Goal: Navigation & Orientation: Find specific page/section

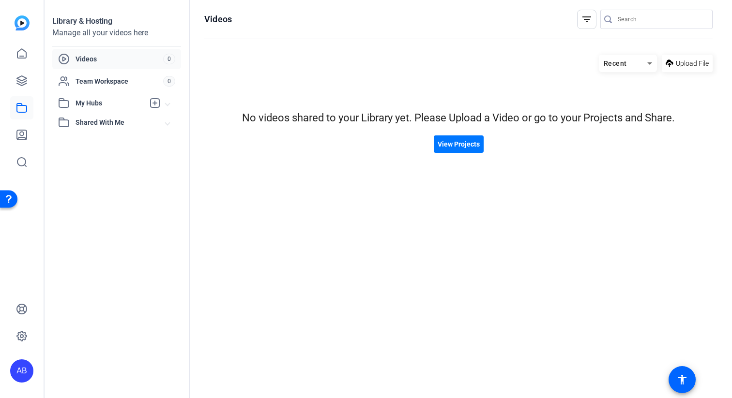
click at [98, 122] on span "Shared With Me" at bounding box center [121, 123] width 90 height 10
click at [88, 105] on span "My Hubs" at bounding box center [110, 103] width 69 height 10
click at [89, 83] on span "Team Workspace" at bounding box center [120, 81] width 88 height 10
click at [86, 60] on span "Videos" at bounding box center [120, 59] width 88 height 10
click at [453, 145] on span "View Projects" at bounding box center [459, 144] width 42 height 10
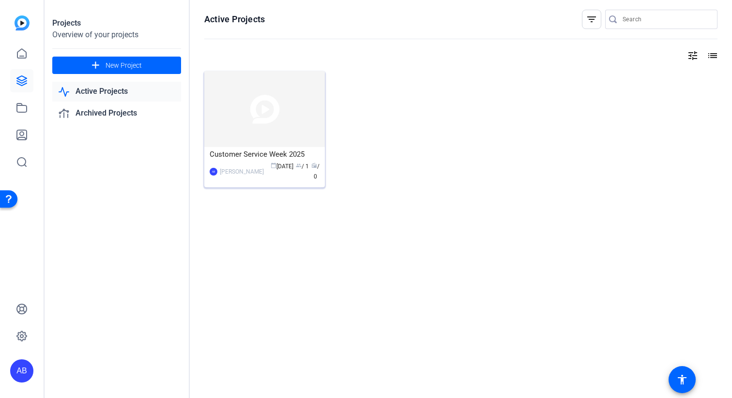
click at [228, 120] on img at bounding box center [264, 109] width 121 height 76
